Goal: Transaction & Acquisition: Register for event/course

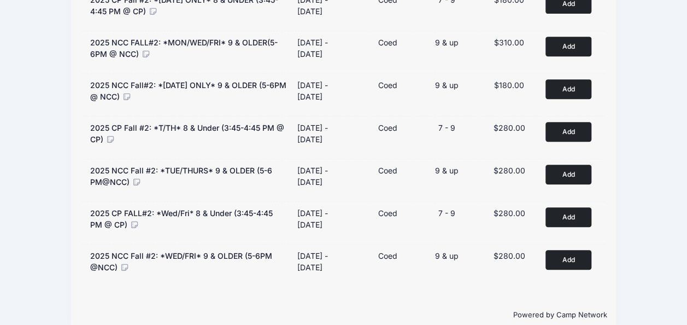
scroll to position [254, 0]
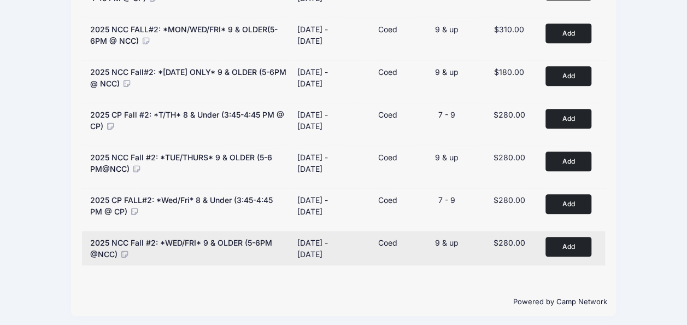
click at [563, 245] on button "Add to Cart" at bounding box center [569, 246] width 46 height 19
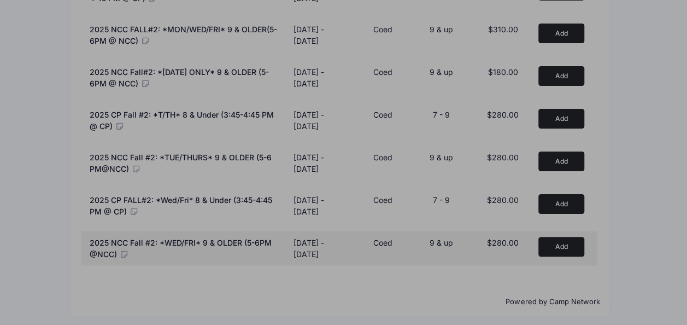
scroll to position [242, 0]
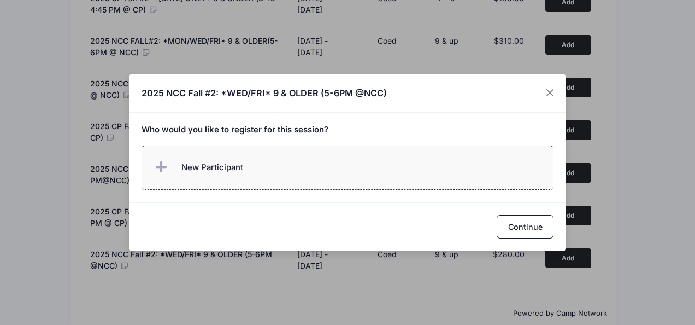
click at [197, 174] on span "New Participant" at bounding box center [198, 167] width 91 height 22
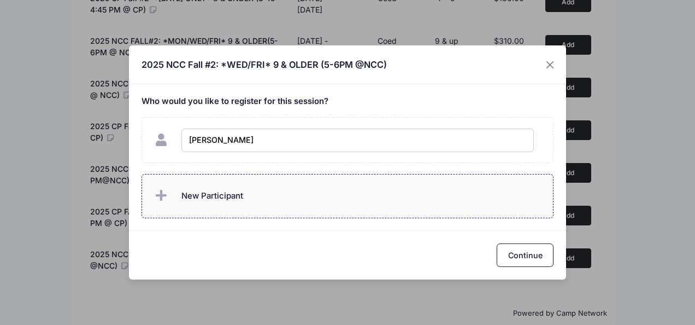
type input "[PERSON_NAME]"
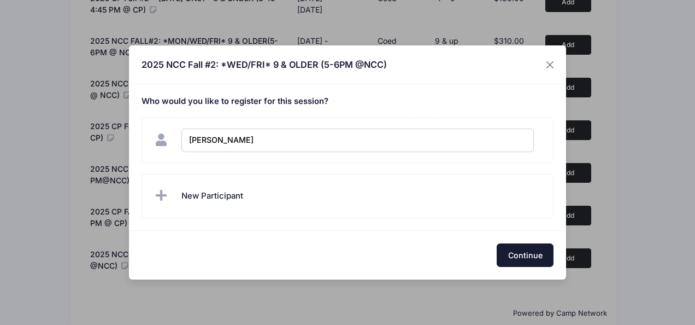
checkbox input "true"
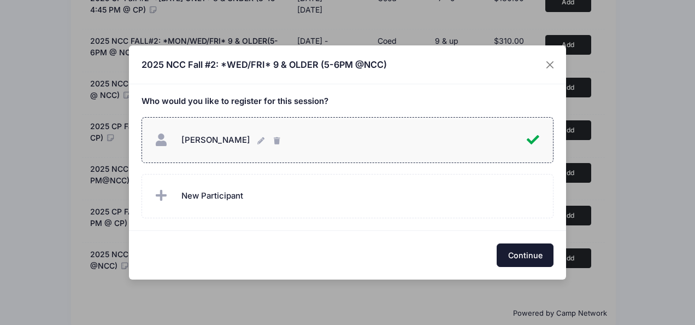
click at [524, 249] on button "Continue" at bounding box center [525, 255] width 57 height 24
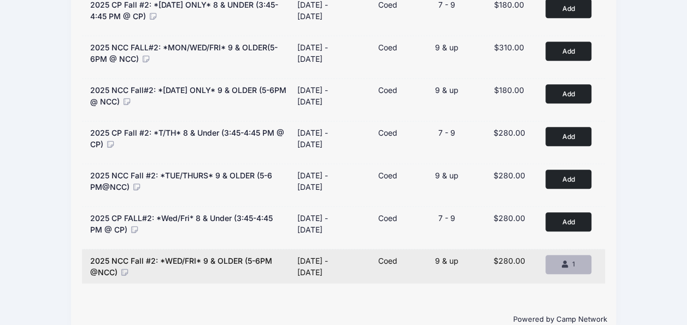
click at [560, 261] on div "1" at bounding box center [568, 264] width 27 height 10
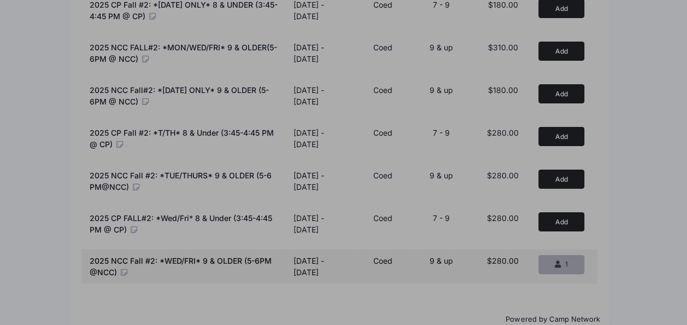
scroll to position [231, 0]
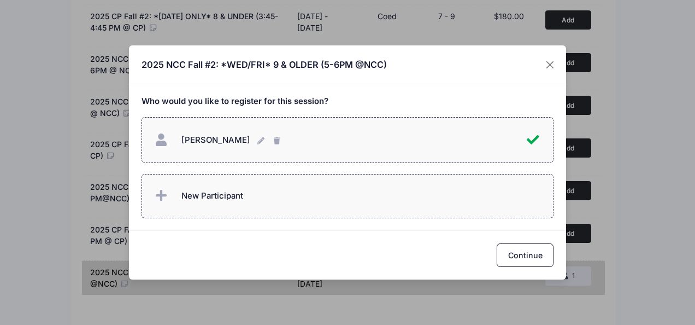
click at [255, 195] on label "New Participant" at bounding box center [348, 196] width 413 height 44
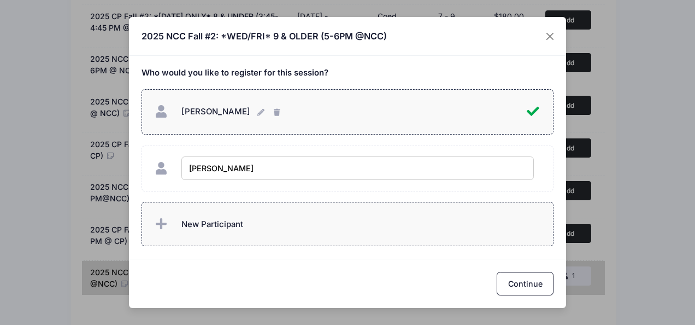
type input "Maya Vanegas"
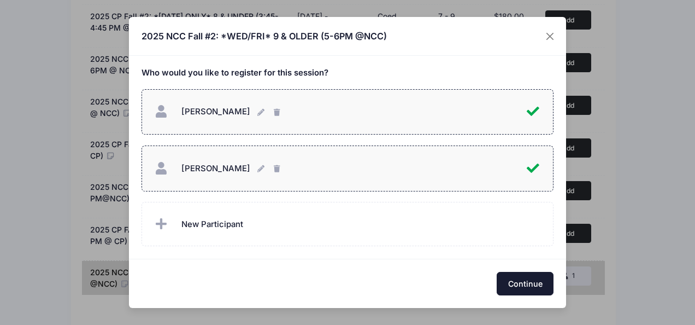
checkbox input "true"
click at [534, 284] on button "Continue" at bounding box center [525, 284] width 57 height 24
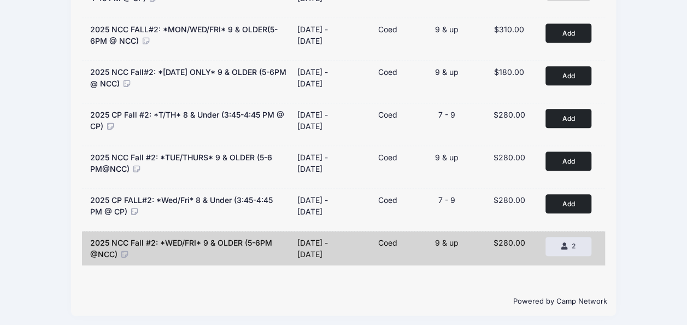
scroll to position [0, 0]
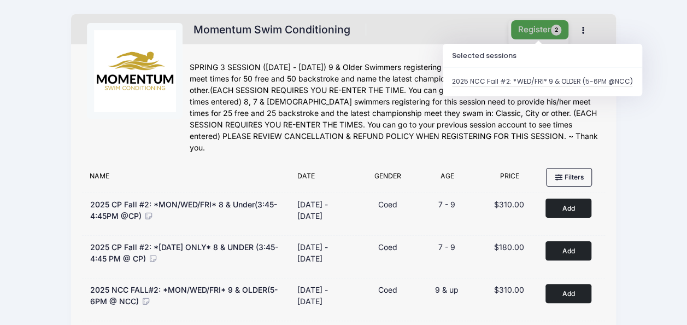
click at [529, 27] on button "Register 2" at bounding box center [540, 29] width 58 height 19
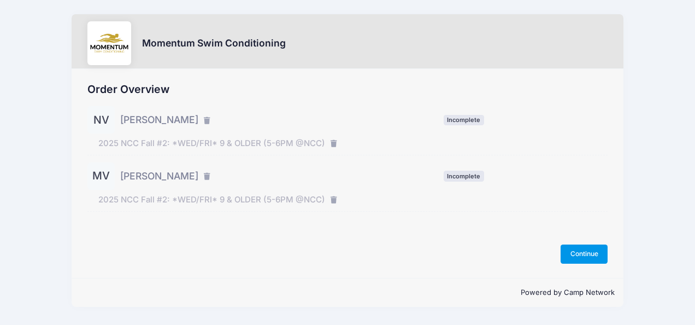
click at [581, 250] on button "Continue" at bounding box center [584, 253] width 47 height 19
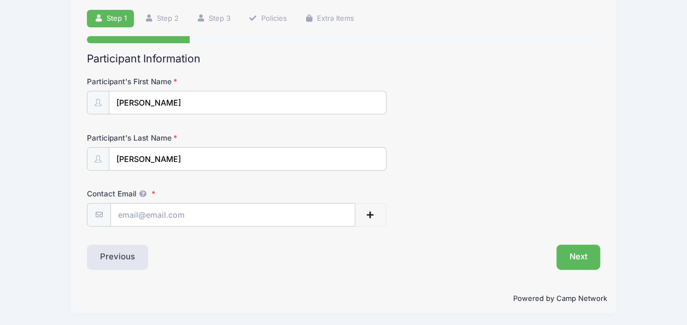
scroll to position [73, 0]
click at [181, 220] on input "Contact Email" at bounding box center [233, 215] width 244 height 24
type input "[EMAIL_ADDRESS][DOMAIN_NAME]"
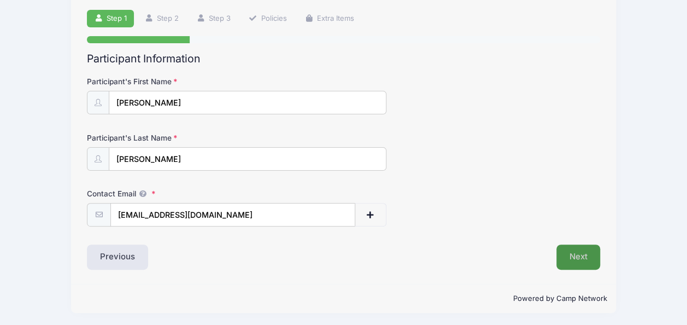
click at [566, 253] on button "Next" at bounding box center [579, 256] width 44 height 25
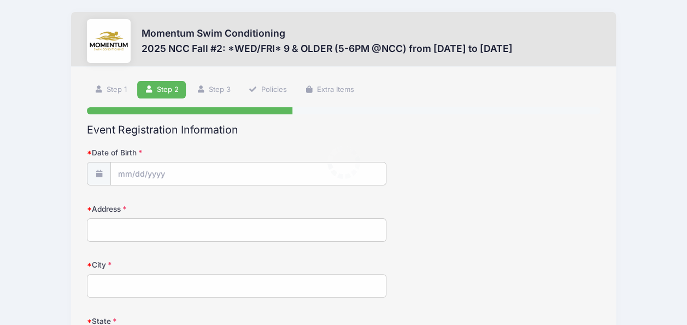
scroll to position [0, 0]
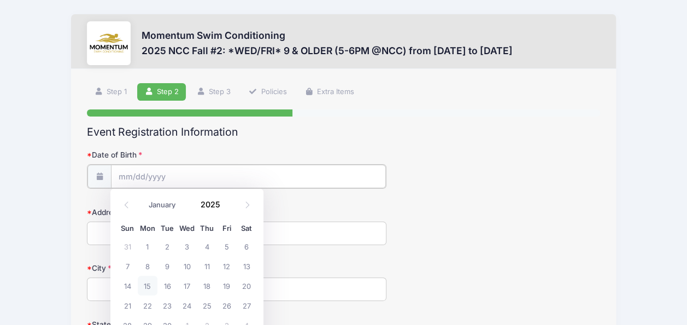
click at [137, 178] on input "Date of Birth" at bounding box center [248, 177] width 275 height 24
click at [190, 288] on span "17" at bounding box center [187, 286] width 20 height 20
type input "09/17/2025"
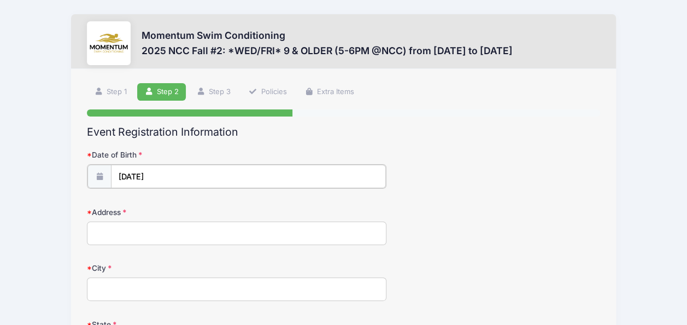
click at [169, 171] on input "09/17/2025" at bounding box center [248, 177] width 275 height 24
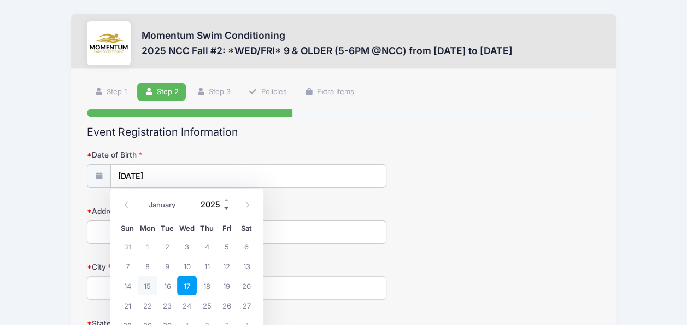
click at [226, 210] on span at bounding box center [227, 208] width 8 height 8
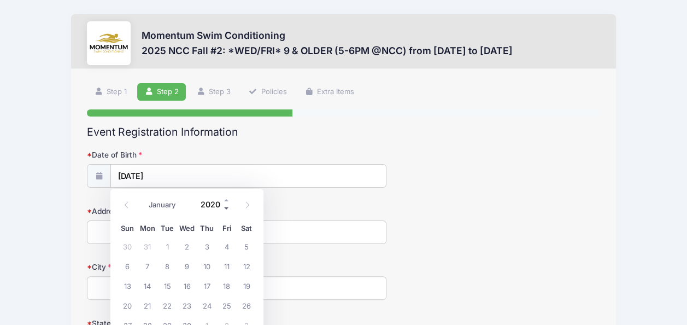
click at [226, 210] on span at bounding box center [227, 208] width 8 height 8
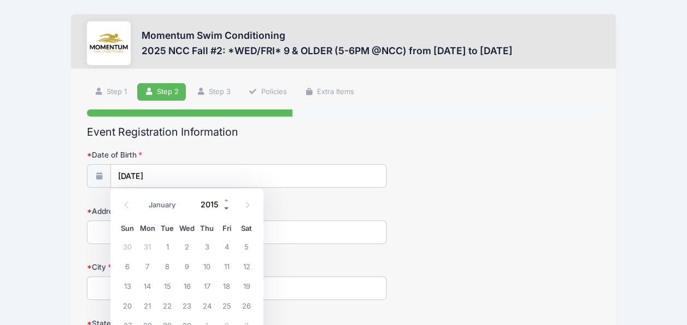
click at [226, 210] on span at bounding box center [227, 208] width 8 height 8
click at [226, 200] on span at bounding box center [227, 200] width 8 height 8
type input "2013"
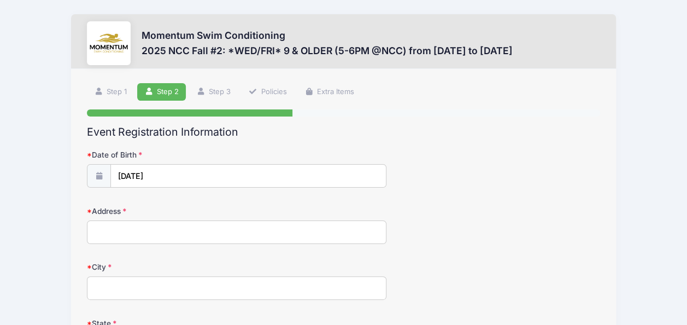
click at [289, 238] on input "Address" at bounding box center [237, 232] width 300 height 24
type input "1314 N webster street"
type input "n"
type input "Naperville"
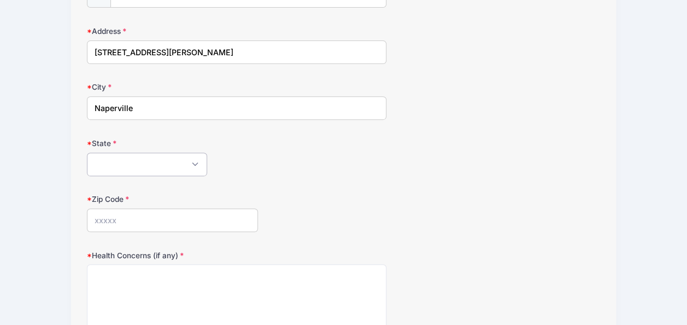
click at [164, 159] on select "Alabama Alaska American Samoa Arizona Arkansas Armed Forces Africa Armed Forces…" at bounding box center [147, 165] width 120 height 24
click at [131, 162] on select "Alabama Alaska American Samoa Arizona Arkansas Armed Forces Africa Armed Forces…" at bounding box center [147, 165] width 120 height 24
select select "IL"
click at [109, 229] on input "Zip Code" at bounding box center [172, 220] width 171 height 24
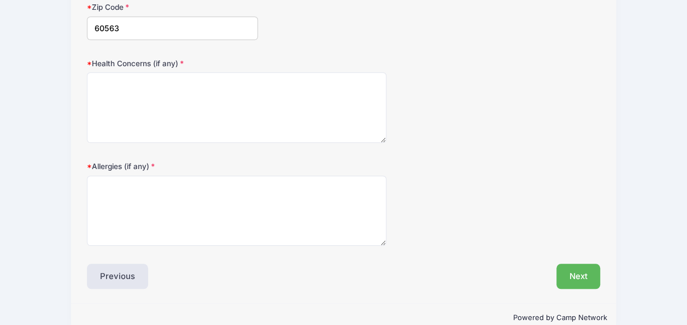
scroll to position [377, 0]
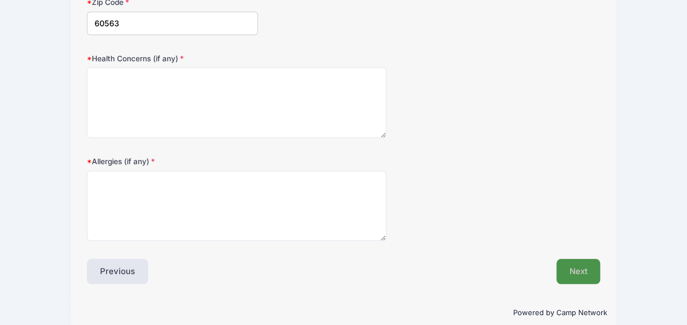
type input "60563"
click at [586, 265] on button "Next" at bounding box center [579, 271] width 44 height 25
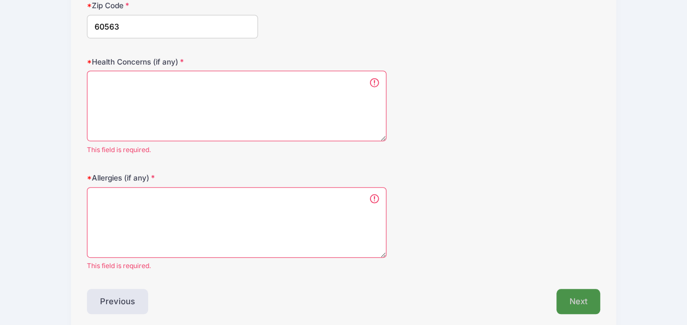
scroll to position [371, 0]
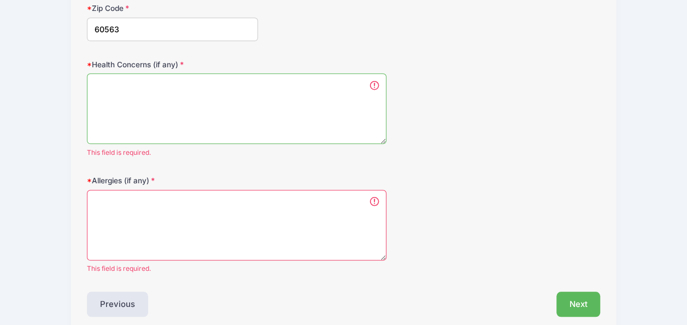
click at [171, 87] on textarea "Health Concerns (if any)" at bounding box center [237, 108] width 300 height 71
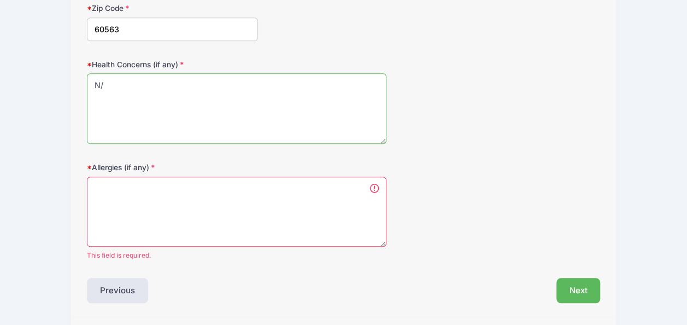
click at [146, 90] on textarea "N/" at bounding box center [237, 108] width 300 height 71
type textarea "N/A"
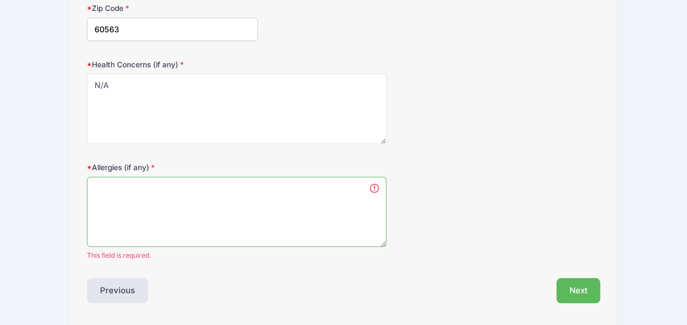
click at [112, 185] on textarea "Allergies (if any)" at bounding box center [237, 212] width 300 height 71
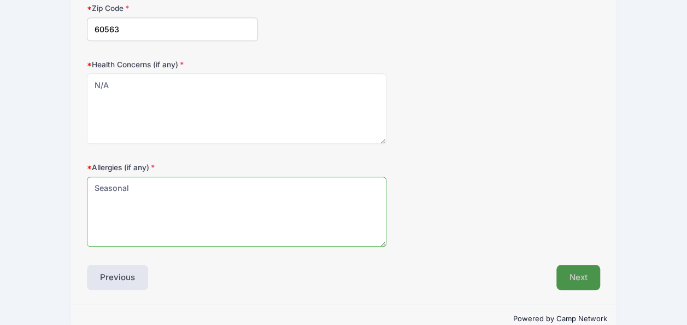
type textarea "Seasonal"
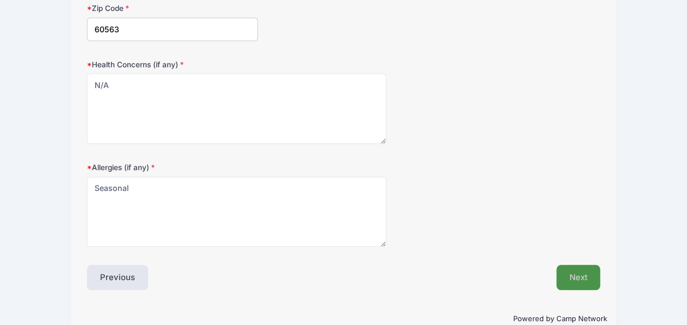
click at [582, 277] on button "Next" at bounding box center [579, 277] width 44 height 25
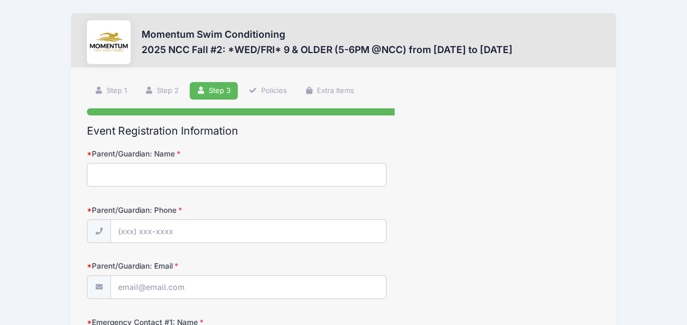
scroll to position [0, 0]
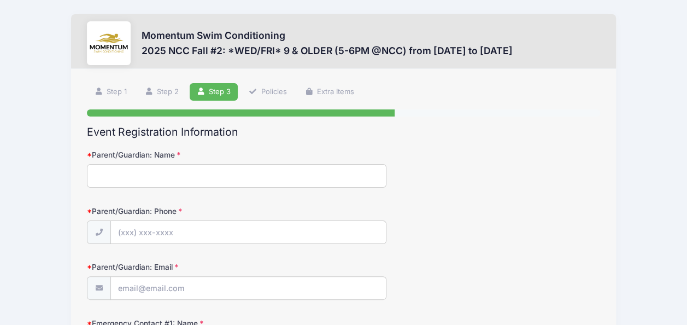
click at [164, 178] on input "Parent/Guardian: Name" at bounding box center [237, 176] width 300 height 24
type input "Jennifer Barr"
click at [125, 233] on input "Parent/Guardian: Phone" at bounding box center [248, 233] width 275 height 24
type input "(630) 915-5980"
click at [128, 285] on input "Parent/Guardian: Email" at bounding box center [248, 289] width 275 height 24
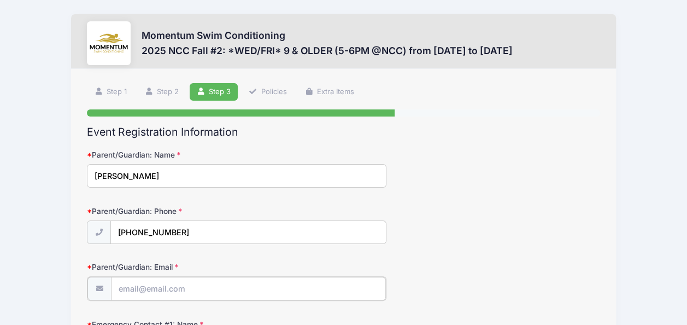
type input "[EMAIL_ADDRESS][DOMAIN_NAME]"
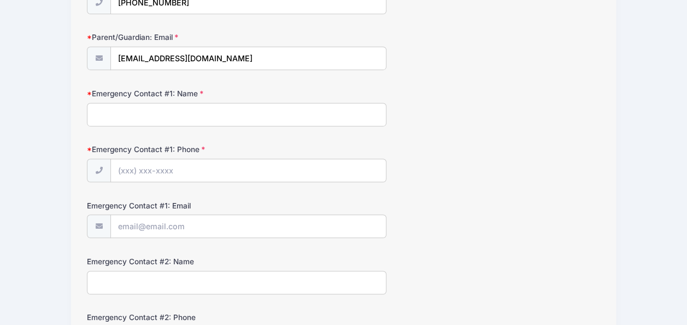
scroll to position [241, 0]
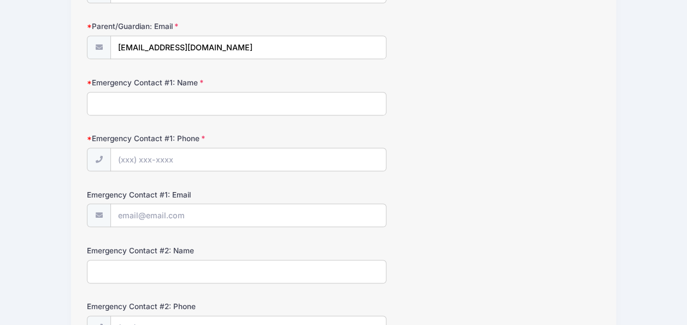
click at [196, 96] on input "Emergency Contact #1: Name" at bounding box center [237, 104] width 300 height 24
type input "Enrin Vanegas"
type input "(773) 936-1126"
click at [150, 212] on input "Emergency Contact #1: Email" at bounding box center [248, 216] width 275 height 24
type input "vanegas8027@gmail.com"
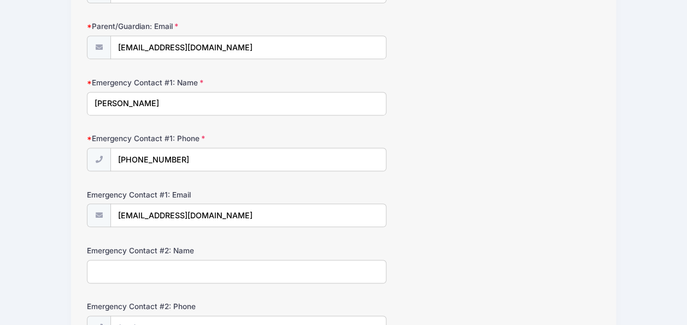
click at [425, 229] on form "Parent/Guardian: Name Jennifer Barr Parent/Guardian: Phone (630) 915-5980 Paren…" at bounding box center [343, 303] width 513 height 788
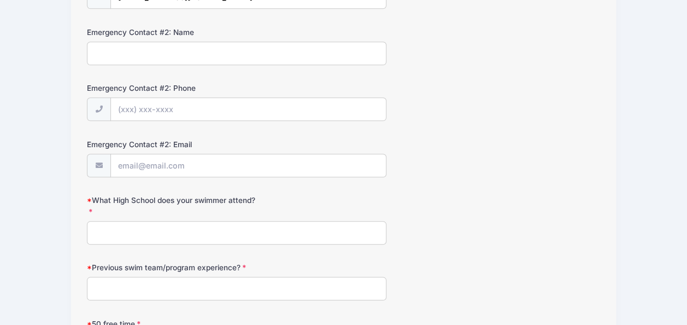
scroll to position [459, 0]
click at [200, 229] on input "What High School does your swimmer attend?" at bounding box center [237, 232] width 300 height 24
type input "N/A"
click at [200, 282] on input "Previous swim team/program experience?" at bounding box center [237, 288] width 300 height 24
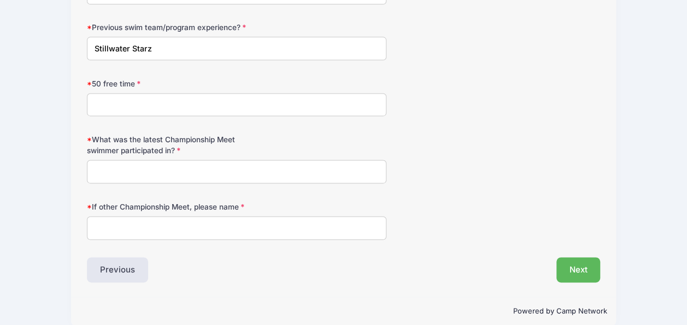
scroll to position [700, 0]
type input "Stillwater Starz"
click at [126, 164] on input "What was the latest Championship Meet swimmer participated in?" at bounding box center [237, 171] width 300 height 24
type input "classic"
click at [130, 97] on input "50 free time" at bounding box center [237, 104] width 300 height 24
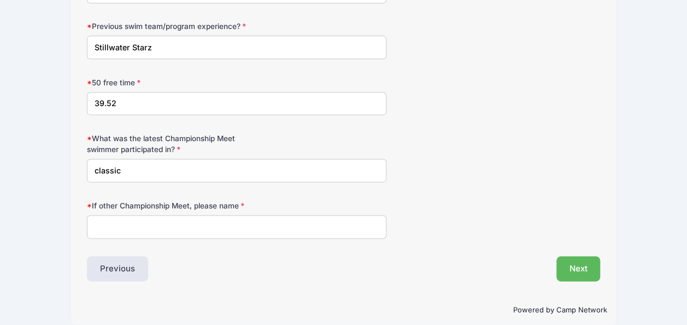
type input "39.52"
click at [119, 223] on input "If other Championship Meet, please name" at bounding box center [237, 227] width 300 height 24
type input "N/A"
click at [570, 261] on button "Next" at bounding box center [579, 268] width 44 height 25
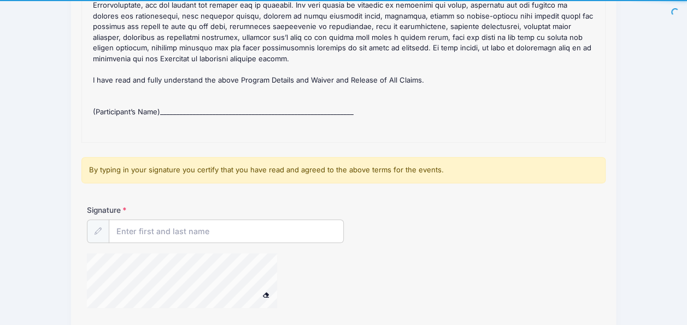
scroll to position [476, 0]
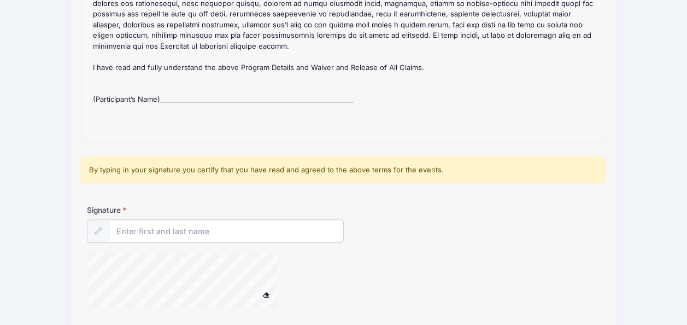
click at [176, 89] on div "2025 NCC Fall #2: *WED/FRI* 9 & OLDER (5-6PM @NCC) Refund Policy : CANCELLATION…" at bounding box center [343, 55] width 512 height 164
click at [153, 226] on input "Signature" at bounding box center [226, 232] width 234 height 24
type input "Jennifer Barr"
click at [84, 266] on div "Signature Jennifer Barr" at bounding box center [343, 261] width 524 height 114
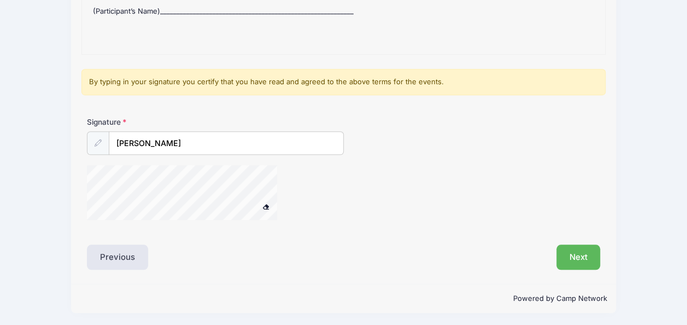
scroll to position [264, 0]
click at [578, 251] on button "Next" at bounding box center [579, 256] width 44 height 25
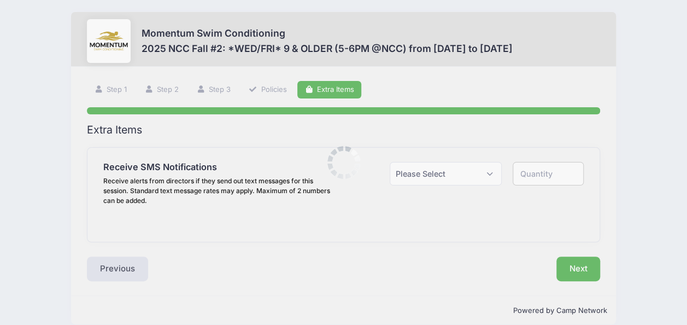
scroll to position [0, 0]
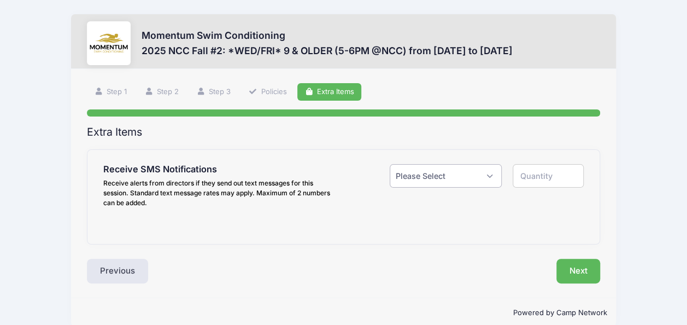
click at [491, 170] on select "Please Select Yes ($0.00) No" at bounding box center [446, 176] width 112 height 24
select select "1"
click at [390, 164] on select "Please Select Yes ($0.00) No" at bounding box center [446, 176] width 112 height 24
type input "1"
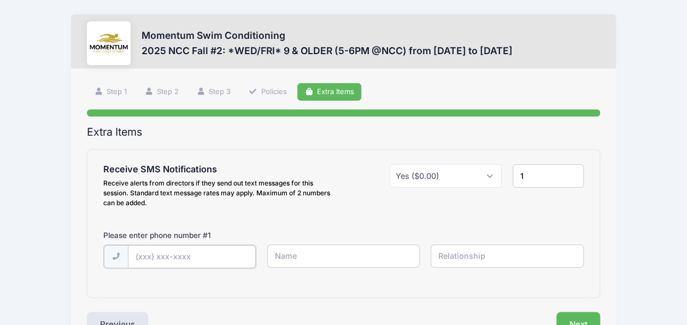
click at [160, 259] on input "text" at bounding box center [192, 257] width 128 height 24
type input "(630) 915-5989"
click at [283, 258] on input "text" at bounding box center [343, 256] width 153 height 24
type input "Jennifer Barr"
click at [481, 245] on input "text" at bounding box center [507, 256] width 153 height 24
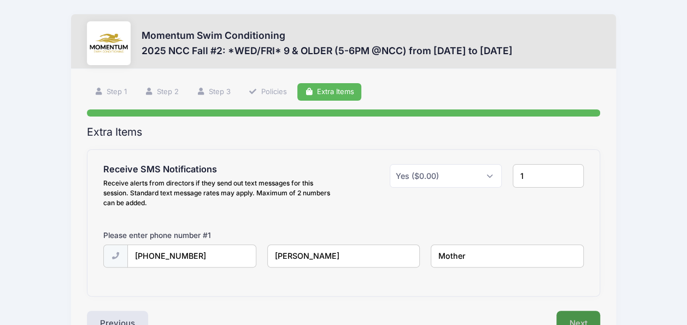
type input "Mother"
click at [578, 315] on button "Next" at bounding box center [579, 323] width 44 height 25
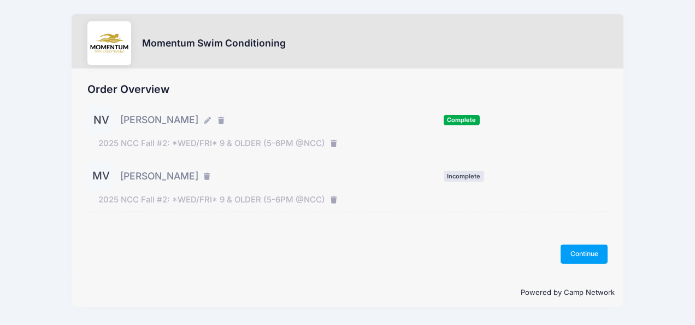
click at [182, 181] on span "[PERSON_NAME]" at bounding box center [159, 176] width 78 height 14
click at [143, 179] on span "[PERSON_NAME]" at bounding box center [159, 176] width 78 height 14
click at [579, 250] on button "Continue" at bounding box center [584, 253] width 47 height 19
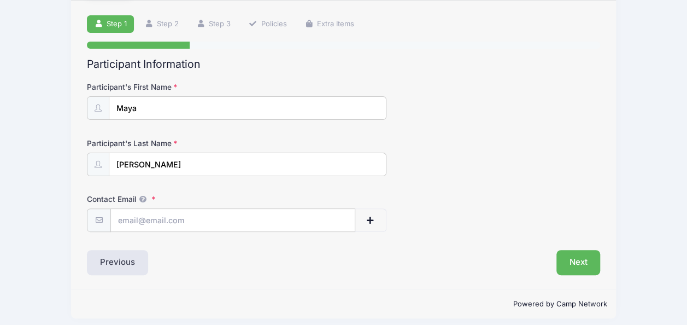
scroll to position [73, 0]
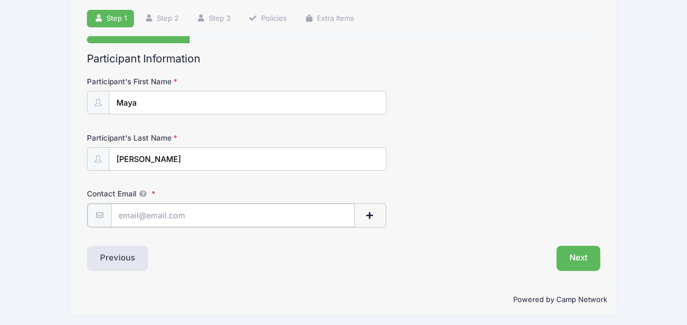
click at [155, 217] on input "Contact Email" at bounding box center [233, 215] width 244 height 24
type input "maplecreekhomeschool@gmail.com"
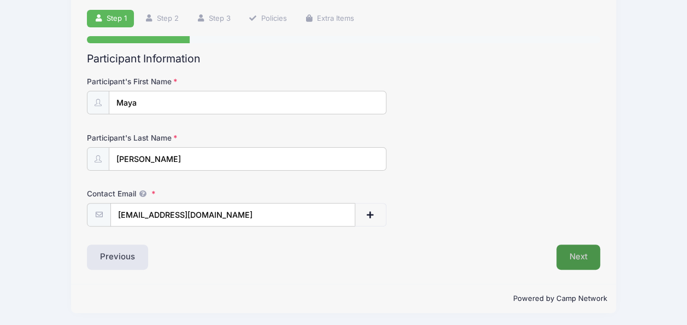
click at [570, 260] on button "Next" at bounding box center [579, 256] width 44 height 25
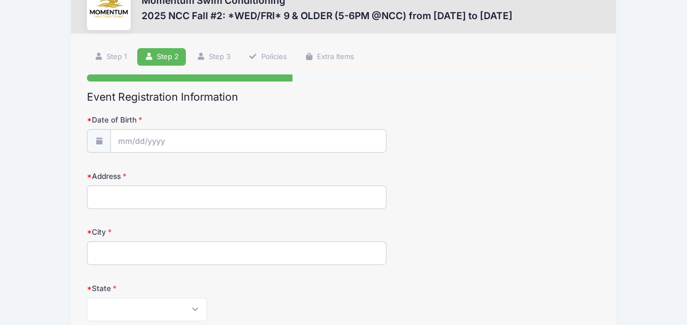
scroll to position [0, 0]
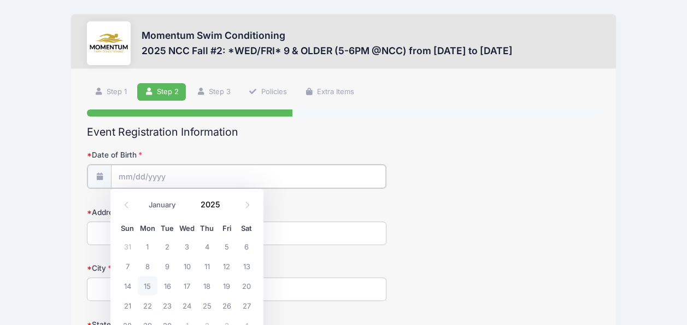
click at [183, 168] on input "Date of Birth" at bounding box center [248, 177] width 275 height 24
click at [248, 204] on icon at bounding box center [247, 204] width 7 height 7
select select "10"
click at [126, 286] on span "9" at bounding box center [128, 286] width 20 height 20
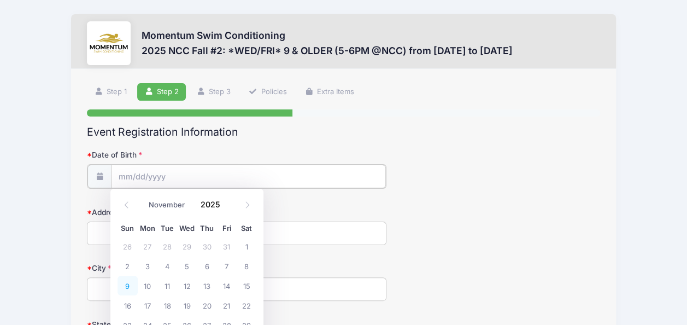
type input "11/09/2025"
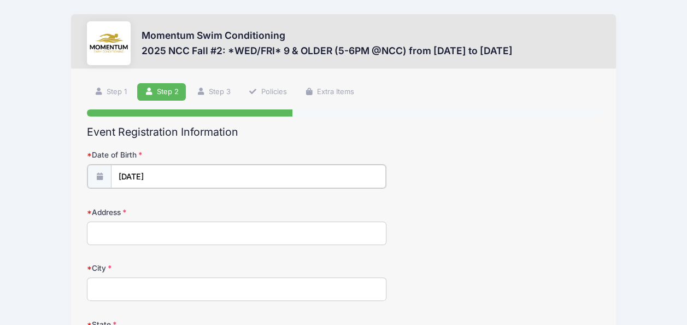
click at [161, 178] on input "11/09/2025" at bounding box center [248, 177] width 275 height 24
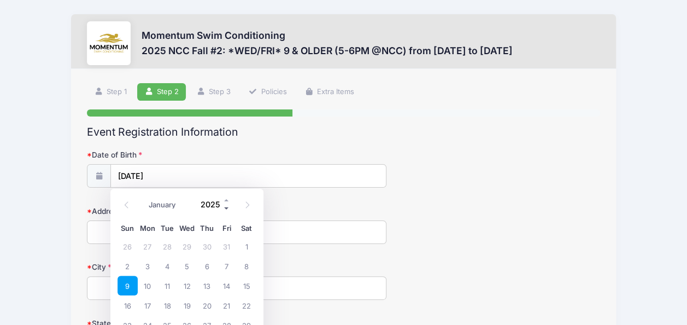
click at [226, 209] on span at bounding box center [227, 208] width 8 height 8
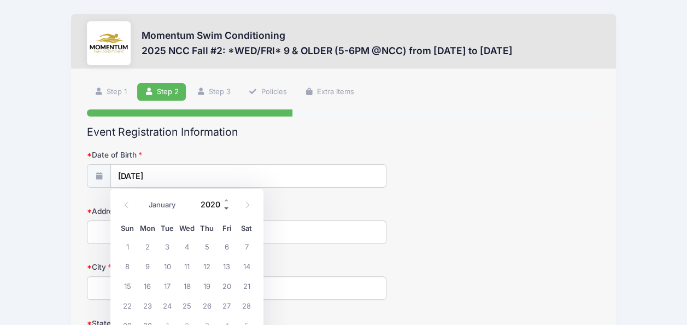
click at [226, 209] on span at bounding box center [227, 208] width 8 height 8
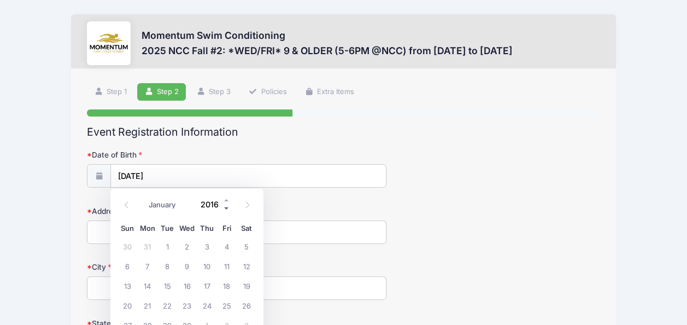
type input "2015"
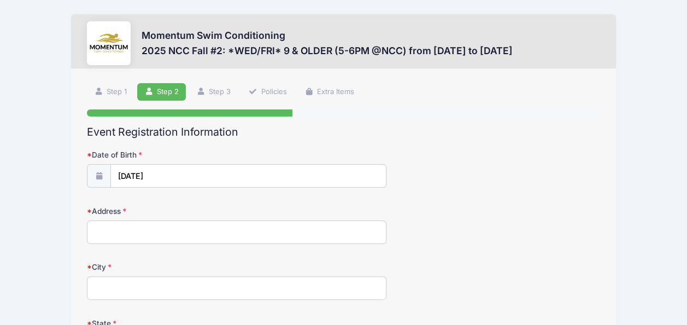
click at [494, 173] on div "Date of Birth 11/09/2025" at bounding box center [343, 168] width 513 height 38
click at [227, 235] on input "Address" at bounding box center [237, 232] width 300 height 24
type input "1314 N webster street"
type input "Naperville"
select select "IL"
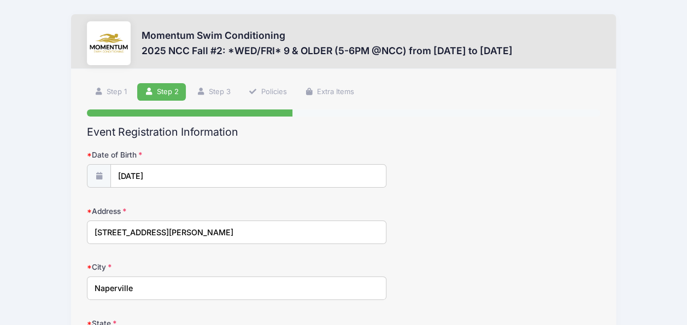
type input "60563"
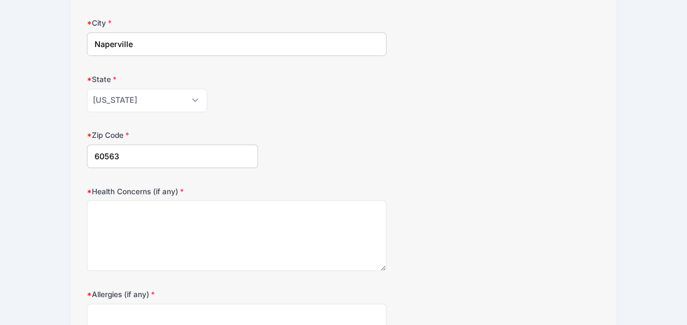
scroll to position [284, 0]
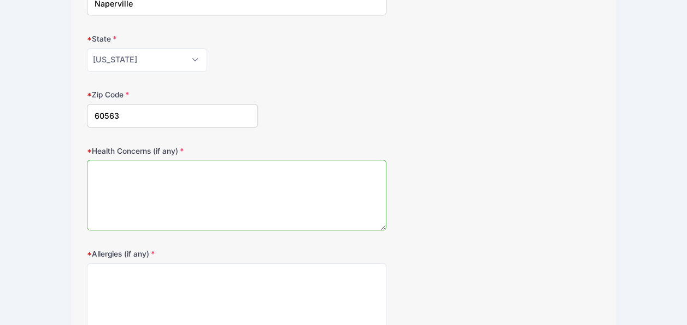
click at [220, 178] on textarea "Health Concerns (if any)" at bounding box center [237, 195] width 300 height 71
type textarea "N/A"
click at [154, 282] on textarea "Allergies (if any)" at bounding box center [237, 298] width 300 height 71
type textarea "E"
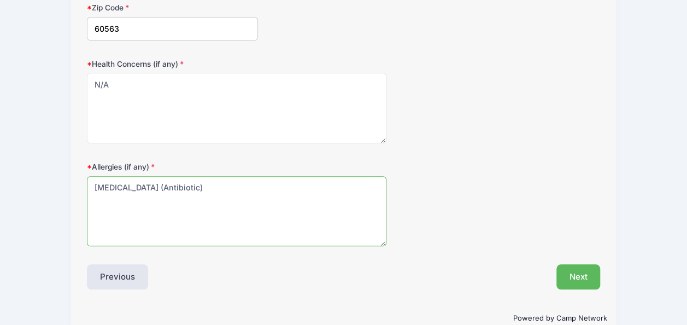
scroll to position [372, 0]
type textarea "Cefdinir (Antibiotic)"
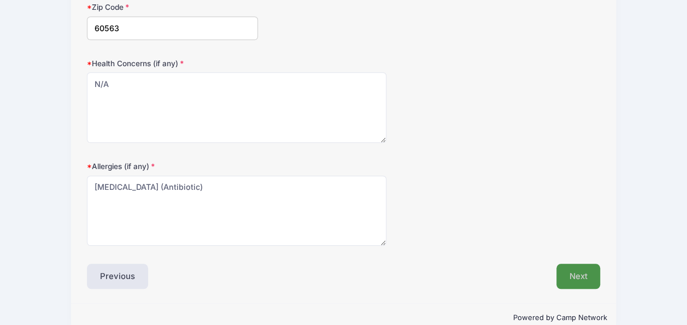
click at [578, 279] on button "Next" at bounding box center [579, 276] width 44 height 25
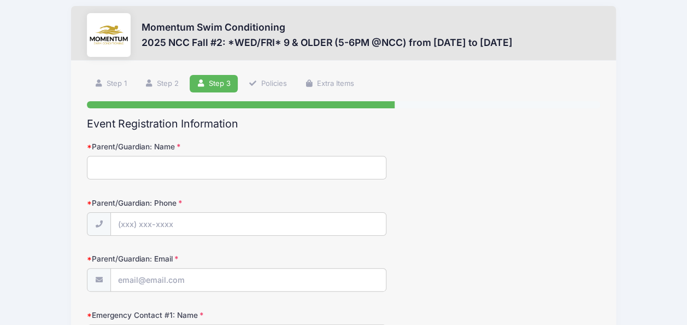
scroll to position [0, 0]
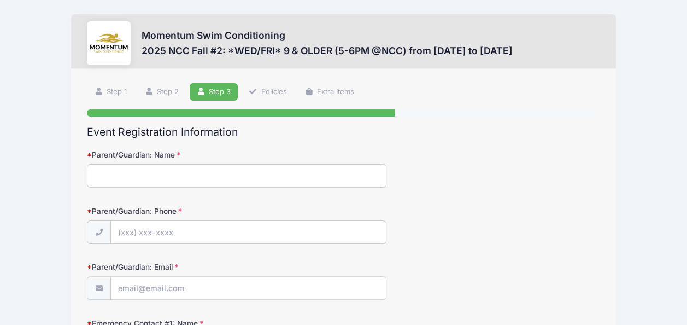
click at [215, 175] on input "Parent/Guardian: Name" at bounding box center [237, 176] width 300 height 24
type input "Jennifer Barr"
type input "(630) 915-5980"
type input "[EMAIL_ADDRESS][DOMAIN_NAME]"
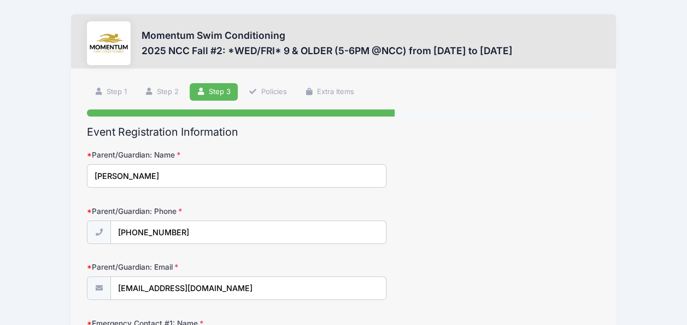
type input "Enrin Vanegas"
type input "(773) 936-1126"
type input "vanegas8027@gmail.com"
type input "N/A"
type input "Stillwater Starz"
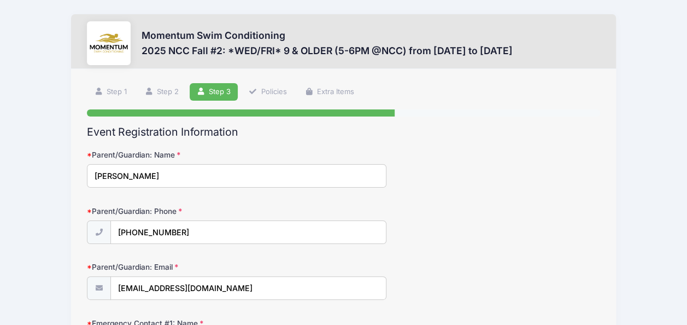
type input "39.52"
type input "classic"
type input "N/A"
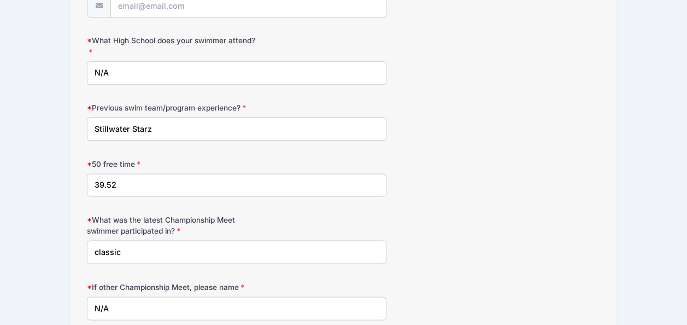
scroll to position [634, 0]
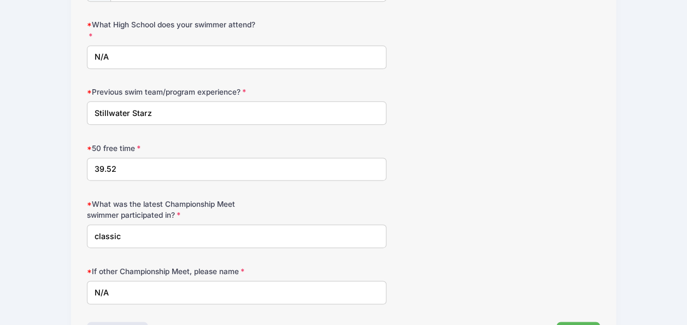
click at [124, 160] on input "39.52" at bounding box center [237, 169] width 300 height 24
type input "3"
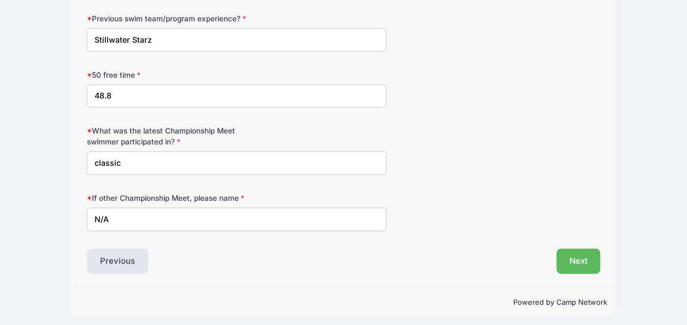
scroll to position [707, 0]
type input "48.8"
click at [574, 252] on button "Next" at bounding box center [579, 260] width 44 height 25
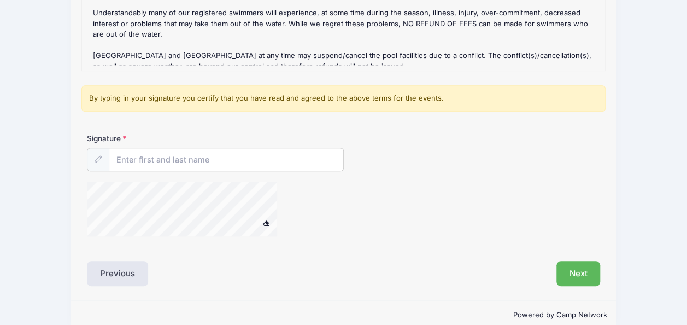
scroll to position [262, 0]
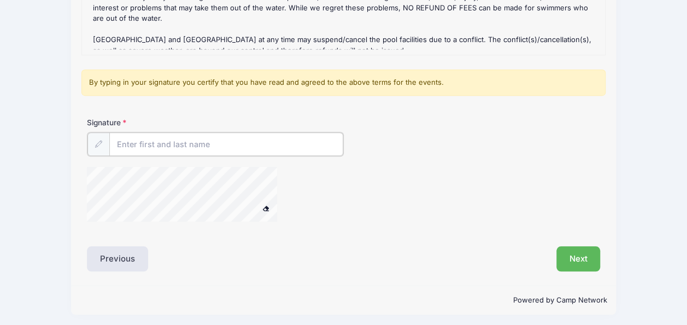
click at [142, 142] on input "Signature" at bounding box center [226, 144] width 234 height 24
type input "Jennifer Barr"
click at [397, 262] on div "Next" at bounding box center [475, 257] width 262 height 25
click at [575, 256] on button "Next" at bounding box center [579, 257] width 44 height 25
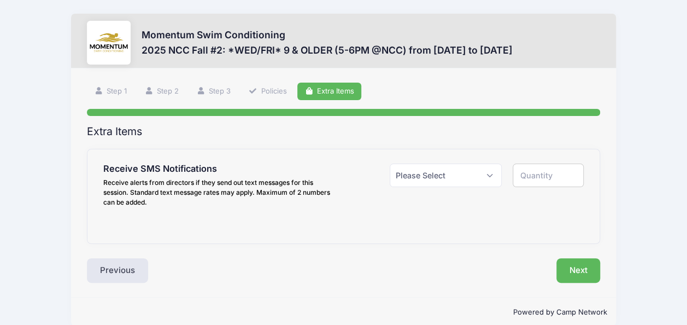
scroll to position [0, 0]
click at [438, 179] on select "Please Select Yes ($0.00) No" at bounding box center [446, 176] width 112 height 24
select select "1"
click at [390, 164] on select "Please Select Yes ($0.00) No" at bounding box center [446, 176] width 112 height 24
type input "1"
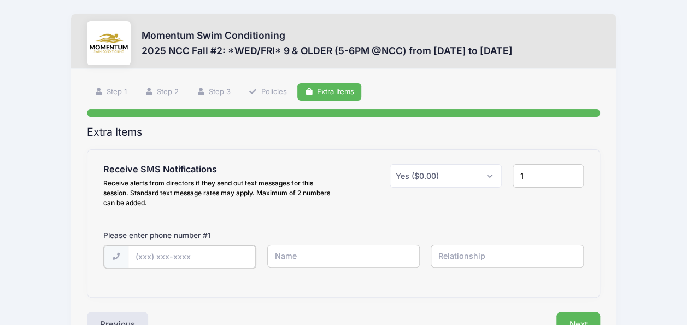
click at [211, 257] on input "text" at bounding box center [192, 257] width 128 height 24
type input "(630) 915-5980"
click at [325, 259] on input "text" at bounding box center [343, 256] width 153 height 24
type input "Jennifer Barr"
type input "Mother"
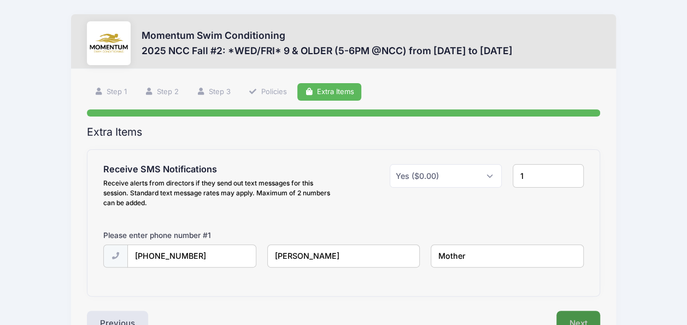
click at [585, 311] on button "Next" at bounding box center [579, 323] width 44 height 25
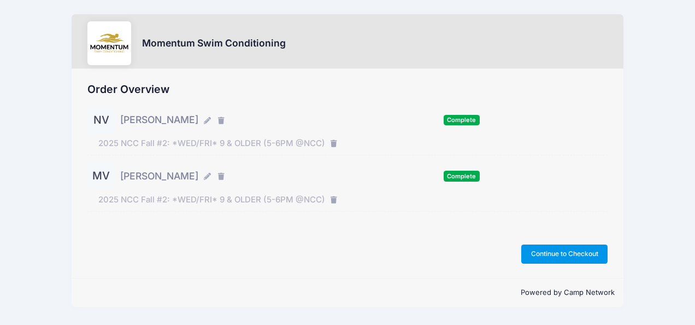
click at [566, 253] on button "Continue to Checkout" at bounding box center [565, 253] width 86 height 19
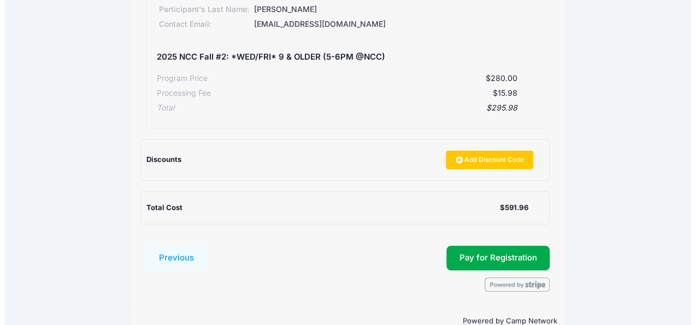
scroll to position [328, 0]
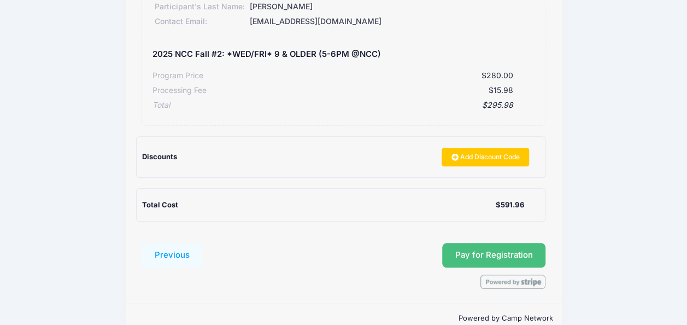
click at [461, 254] on button "Pay for Registration" at bounding box center [494, 255] width 104 height 25
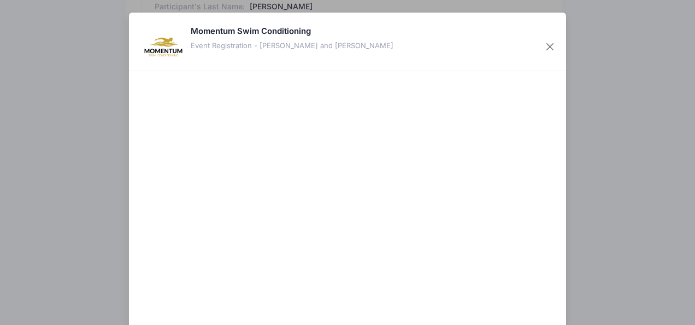
click at [430, 15] on div "Momentum Swim Conditioning Event Registration - Noah Vanegas and Maya Vanegas" at bounding box center [347, 42] width 437 height 58
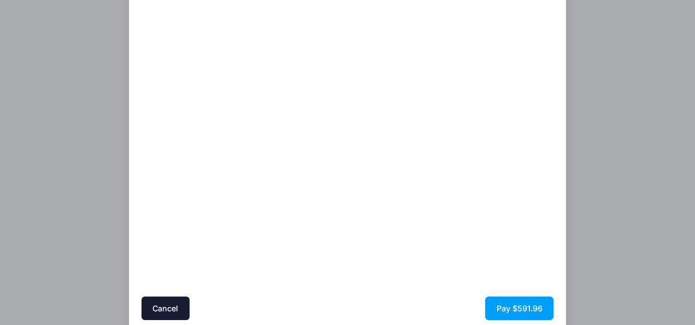
scroll to position [95, 0]
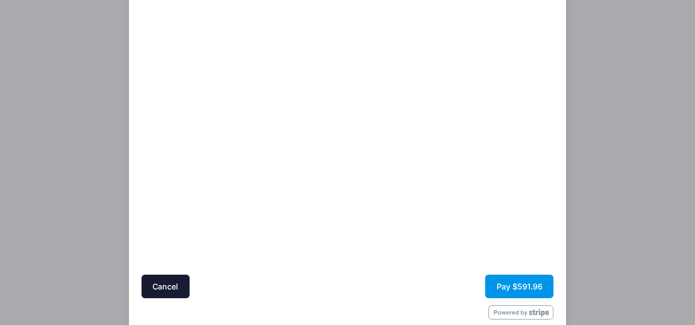
click at [510, 282] on button "Pay $591.96" at bounding box center [519, 286] width 68 height 24
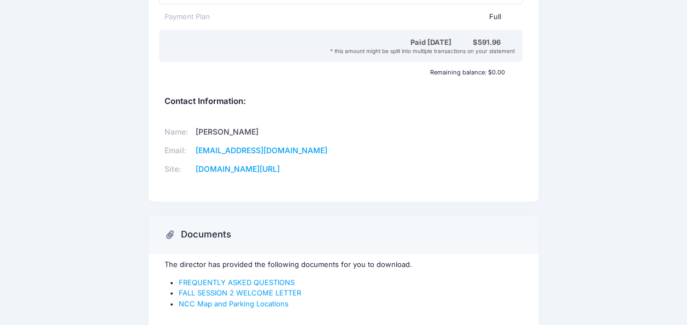
scroll to position [755, 0]
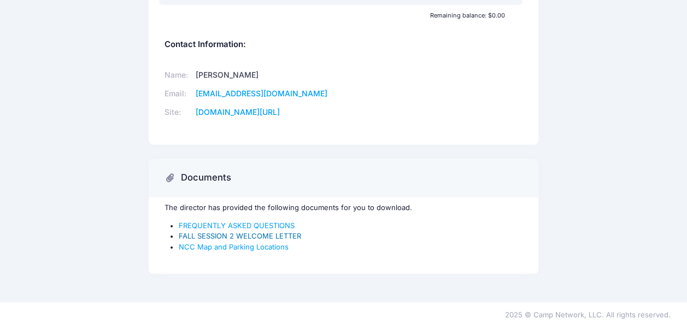
click at [256, 233] on link "FALL SESSION 2 WELCOME LETTER" at bounding box center [240, 235] width 122 height 9
click at [243, 221] on link "FREQUENTLY ASKED QUESTIONS" at bounding box center [237, 225] width 116 height 9
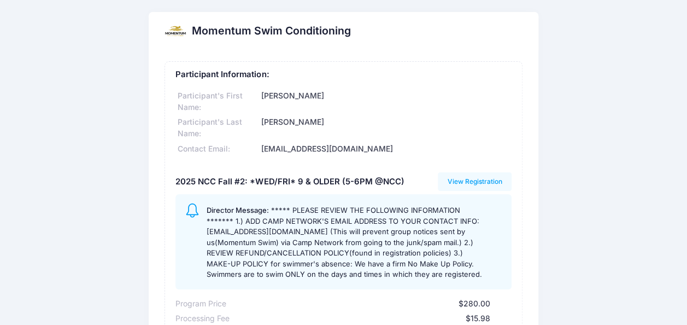
scroll to position [4, 0]
